Goal: Task Accomplishment & Management: Use online tool/utility

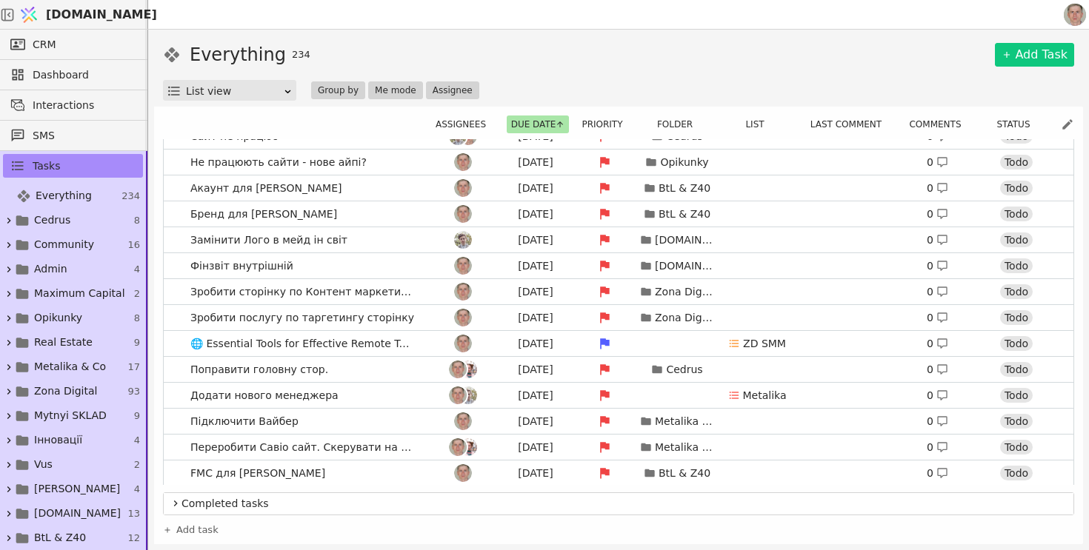
scroll to position [1003, 0]
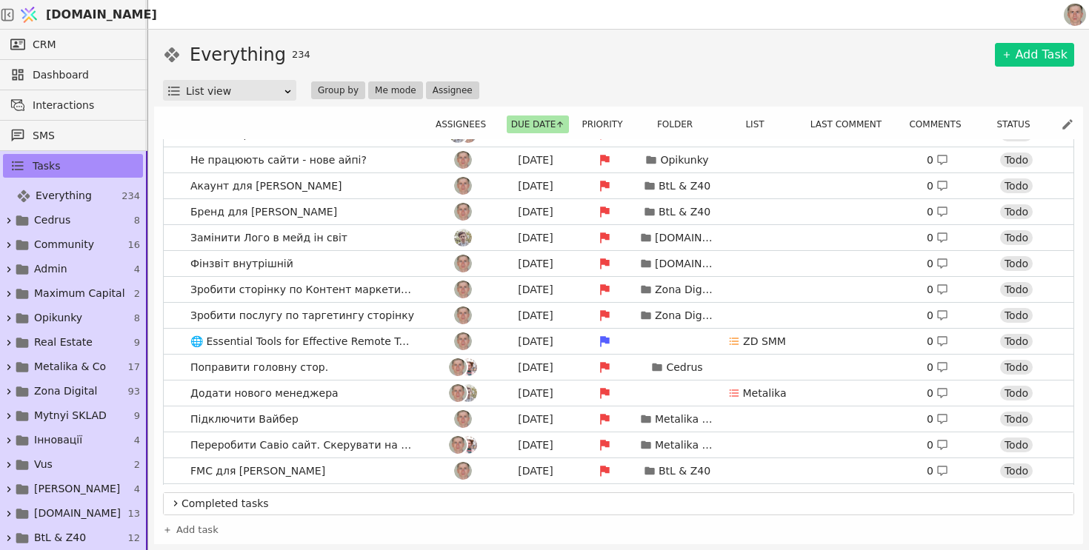
click at [432, 43] on div "Everything 234 Add Task" at bounding box center [618, 54] width 911 height 27
